Goal: Information Seeking & Learning: Learn about a topic

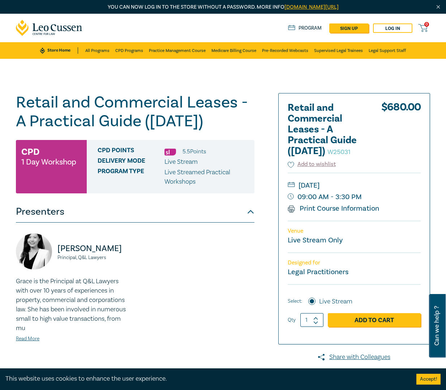
click at [221, 292] on div "Grace Xiao Principal, Q&L Lawyers Grace is the Principal at Q&L Lawyers with ov…" at bounding box center [135, 294] width 247 height 121
drag, startPoint x: 368, startPoint y: 149, endPoint x: 286, endPoint y: 104, distance: 93.4
click at [286, 104] on div "Retail and Commercial Leases - A Practical Guide (October 2025) W25031 $ 680.00…" at bounding box center [353, 219] width 151 height 251
copy h2 "Retail and Commercial Leases - A Practical Guide (October 2025)"
click at [67, 32] on icon at bounding box center [49, 28] width 67 height 16
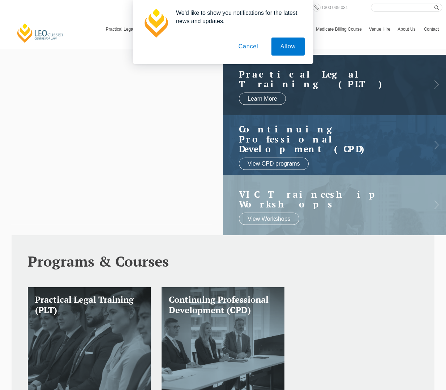
click at [252, 43] on button "Cancel" at bounding box center [248, 47] width 38 height 18
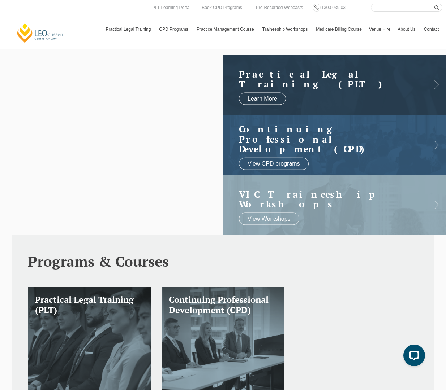
click at [377, 6] on input "Search here" at bounding box center [405, 8] width 71 height 8
paste input "Retail and Commercial Leases - A Practical Guide (October 2025)"
type input "Retail and Commercial Leases - A Practical Guide ([DATE])"
click at [434, 4] on button "submit" at bounding box center [438, 8] width 8 height 8
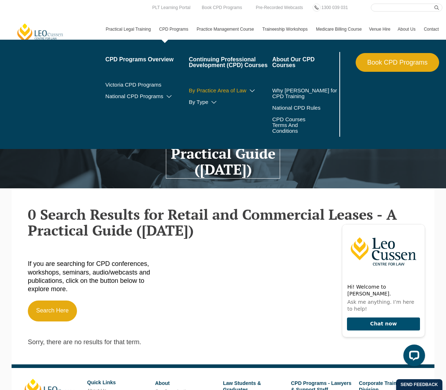
click at [211, 92] on link "By Practice Area of Law" at bounding box center [229, 91] width 83 height 6
click at [244, 90] on link "By Practice Area of Law" at bounding box center [229, 91] width 83 height 6
click at [251, 88] on link "By Practice Area of Law" at bounding box center [229, 91] width 83 height 6
click at [219, 89] on link "By Practice Area of Law" at bounding box center [229, 91] width 83 height 6
click at [182, 30] on link "CPD Programs" at bounding box center [174, 29] width 38 height 21
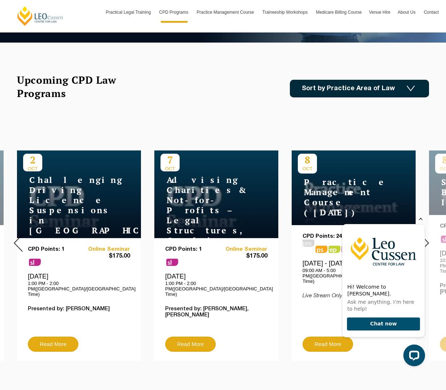
click at [420, 223] on icon "Hide greeting" at bounding box center [420, 218] width 9 height 9
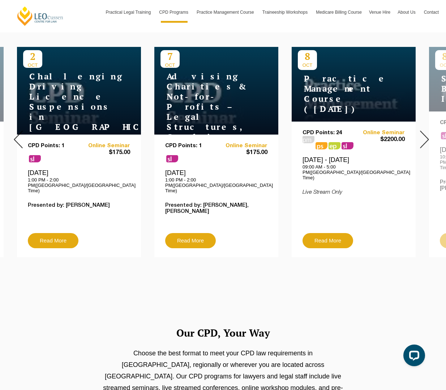
scroll to position [289, 0]
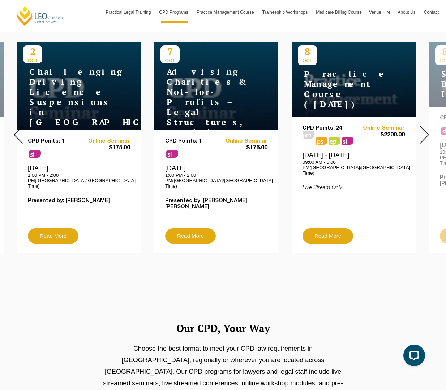
click at [422, 130] on img at bounding box center [424, 135] width 9 height 18
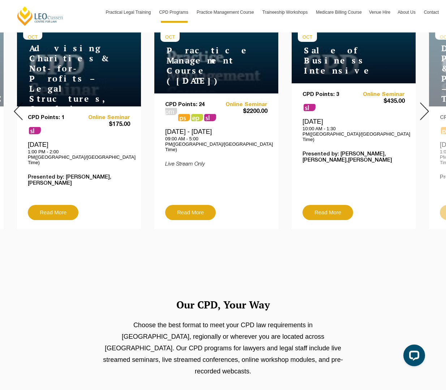
scroll to position [325, 0]
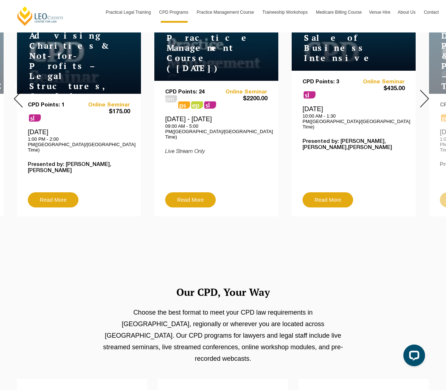
click at [432, 95] on div at bounding box center [423, 98] width 43 height 247
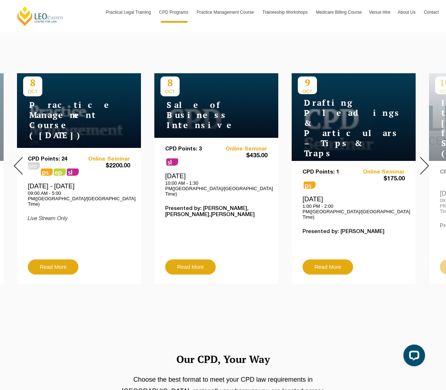
scroll to position [253, 0]
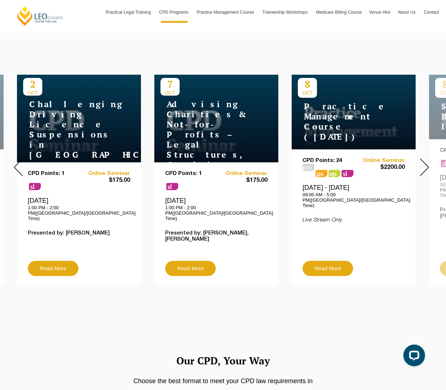
scroll to position [253, 0]
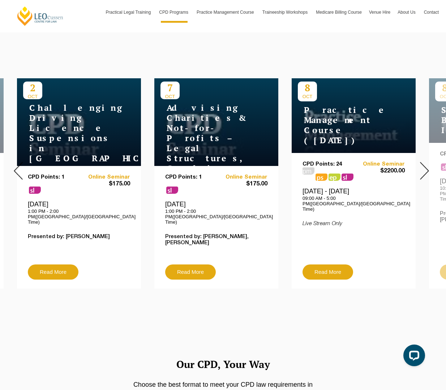
click at [422, 167] on img at bounding box center [424, 171] width 9 height 18
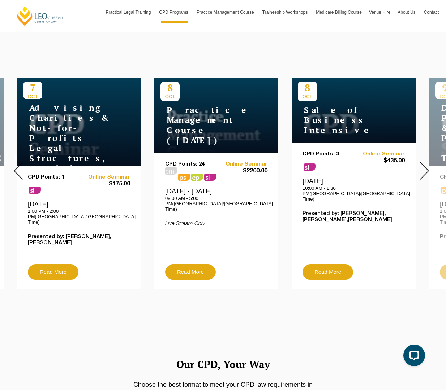
click at [422, 167] on img at bounding box center [424, 171] width 9 height 18
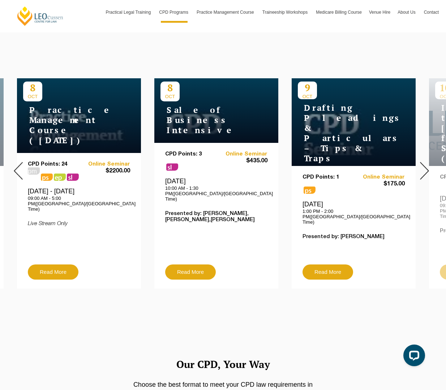
click at [422, 167] on img at bounding box center [424, 171] width 9 height 18
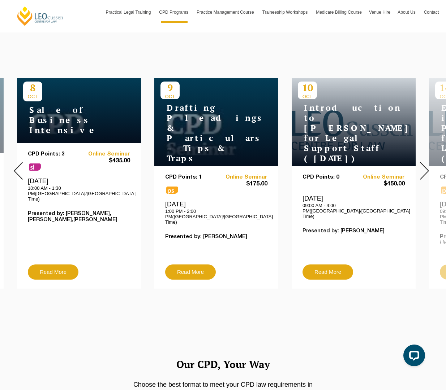
click at [422, 167] on img at bounding box center [424, 171] width 9 height 18
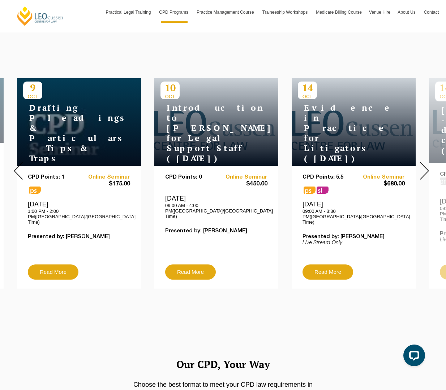
click at [422, 167] on img at bounding box center [424, 171] width 9 height 18
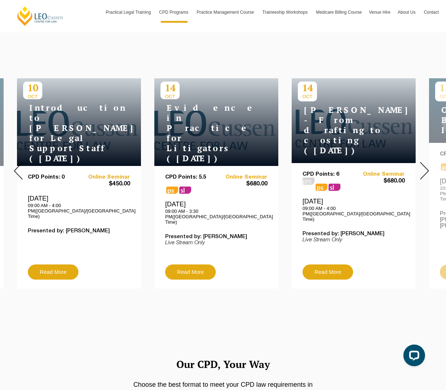
click at [422, 167] on img at bounding box center [424, 171] width 9 height 18
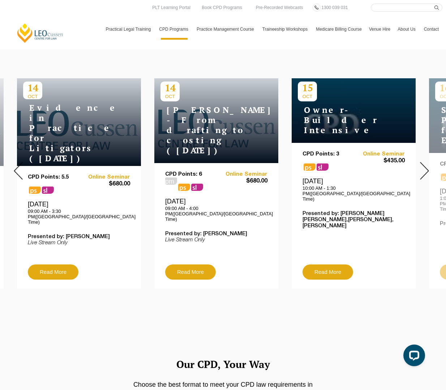
click at [421, 162] on img at bounding box center [424, 171] width 9 height 18
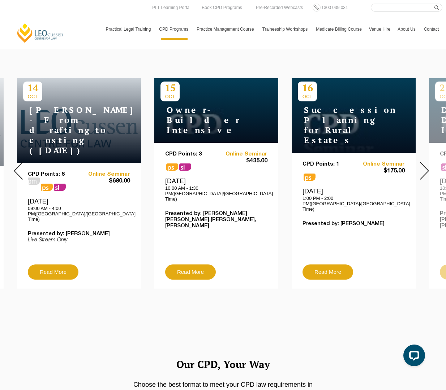
click at [421, 162] on img at bounding box center [424, 171] width 9 height 18
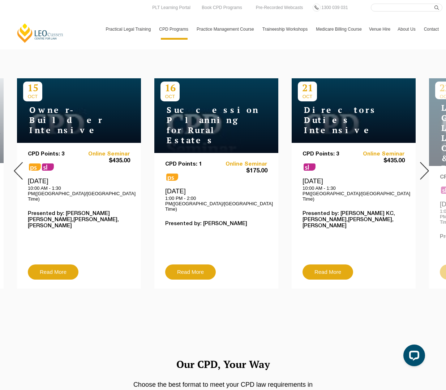
click at [421, 162] on img at bounding box center [424, 171] width 9 height 18
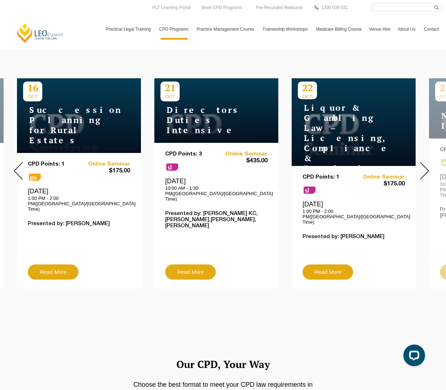
click at [421, 162] on img at bounding box center [424, 171] width 9 height 18
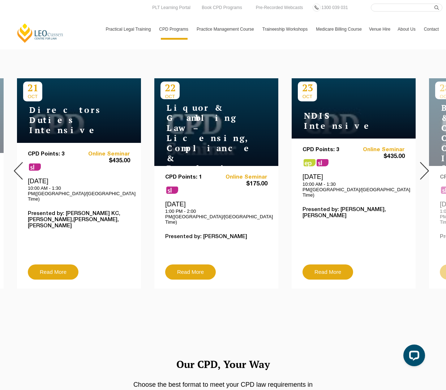
click at [421, 162] on img at bounding box center [424, 171] width 9 height 18
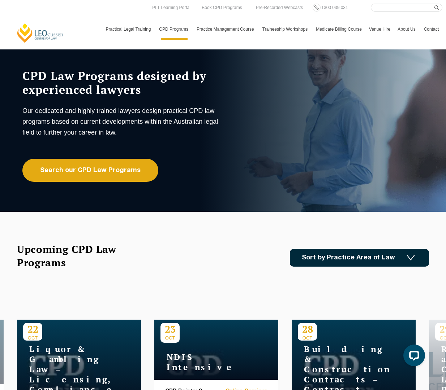
scroll to position [0, 0]
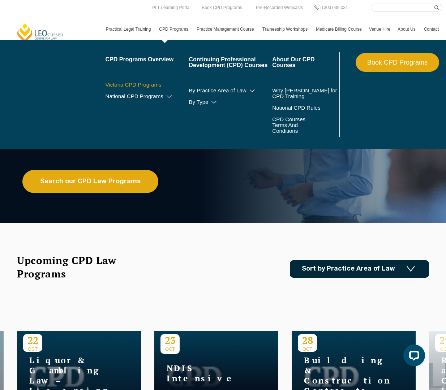
click at [161, 86] on link "Victoria CPD Programs" at bounding box center [146, 85] width 83 height 6
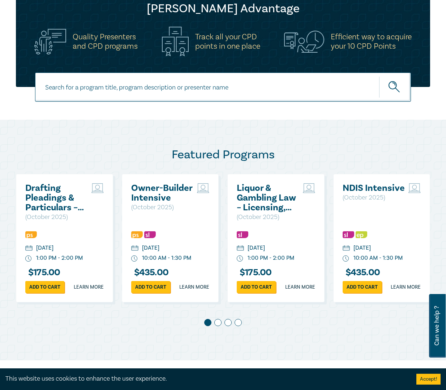
scroll to position [253, 0]
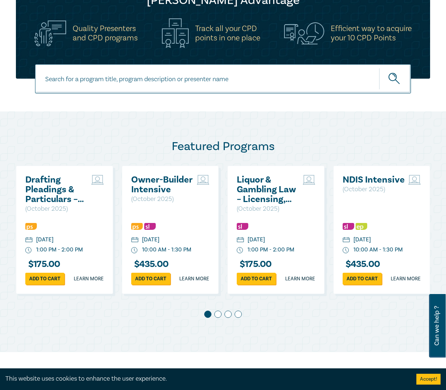
click at [217, 318] on span at bounding box center [217, 314] width 7 height 7
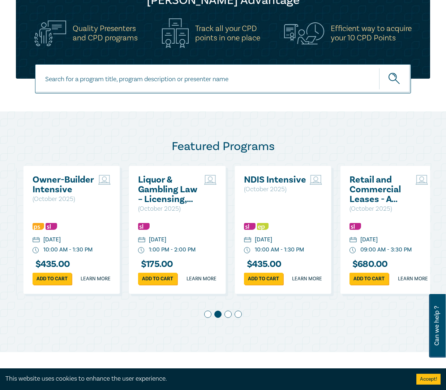
scroll to position [0, 106]
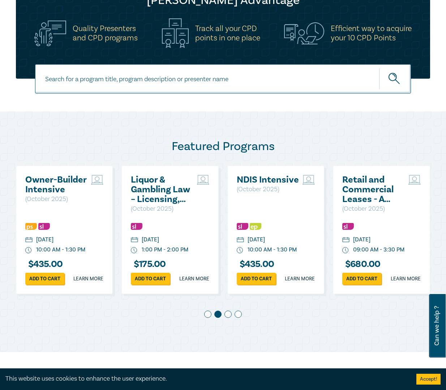
click at [226, 318] on span at bounding box center [227, 314] width 7 height 7
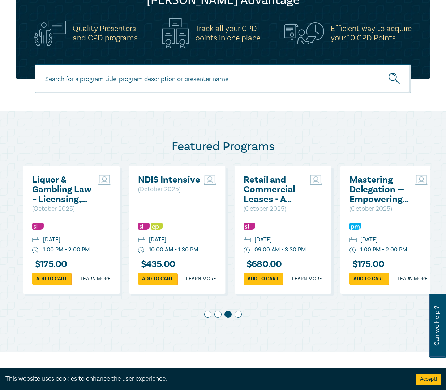
scroll to position [0, 211]
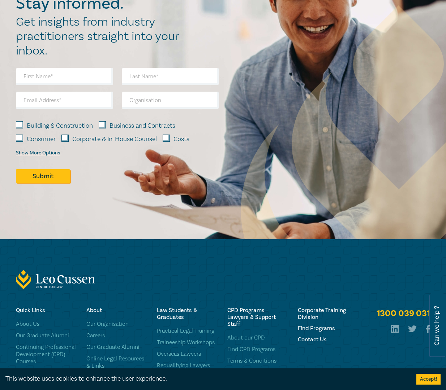
scroll to position [601, 0]
